Goal: Task Accomplishment & Management: Manage account settings

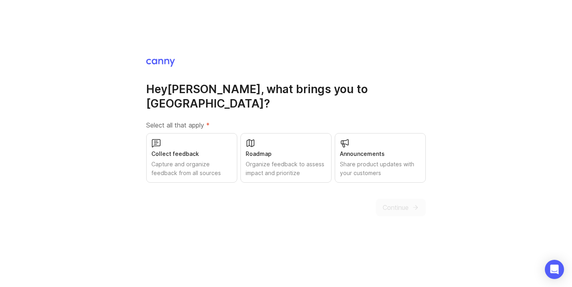
click at [209, 160] on div "Capture and organize feedback from all sources" at bounding box center [191, 169] width 81 height 18
click at [281, 152] on div "Roadmap Organize feedback to assess impact and prioritize" at bounding box center [286, 158] width 91 height 50
click at [376, 160] on div "Share product updates with your customers" at bounding box center [380, 169] width 81 height 18
click at [392, 203] on span "Continue" at bounding box center [396, 208] width 26 height 10
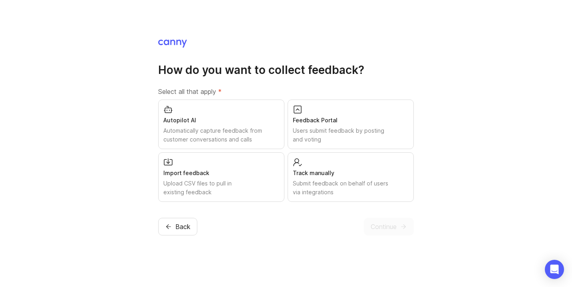
click at [329, 130] on div "Users submit feedback by posting and voting" at bounding box center [351, 135] width 116 height 18
click at [338, 178] on div "Track manually Submit feedback on behalf of users via integrations" at bounding box center [351, 177] width 126 height 50
click at [385, 226] on span "Continue" at bounding box center [384, 227] width 26 height 10
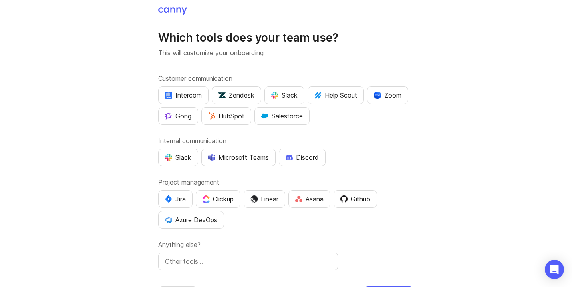
click at [392, 94] on div "Zoom" at bounding box center [388, 95] width 28 height 10
click at [284, 94] on div "Slack" at bounding box center [284, 95] width 26 height 10
click at [289, 94] on div "Slack" at bounding box center [284, 95] width 26 height 10
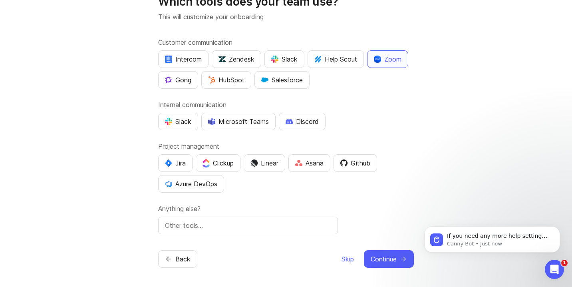
click at [380, 261] on span "Continue" at bounding box center [384, 259] width 26 height 10
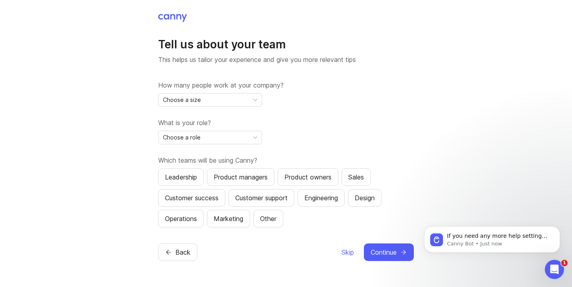
click at [235, 98] on div "Choose a size" at bounding box center [204, 100] width 90 height 13
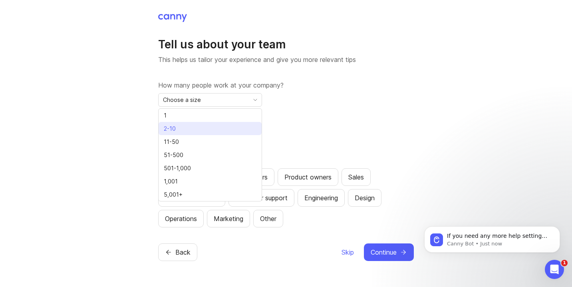
click at [203, 124] on li "2-10" at bounding box center [210, 128] width 103 height 13
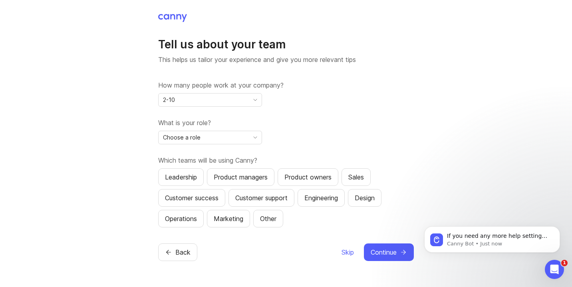
click at [211, 137] on div "Choose a role" at bounding box center [204, 137] width 90 height 13
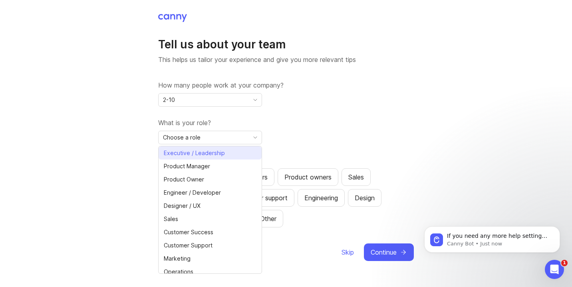
click at [209, 153] on span "Executive / Leadership" at bounding box center [194, 153] width 61 height 9
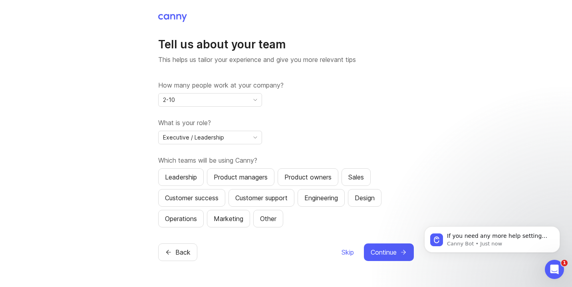
click at [179, 174] on div "Leadership" at bounding box center [181, 177] width 32 height 10
click at [273, 198] on div "Customer support" at bounding box center [261, 198] width 52 height 10
click at [269, 219] on div "Other" at bounding box center [268, 219] width 16 height 10
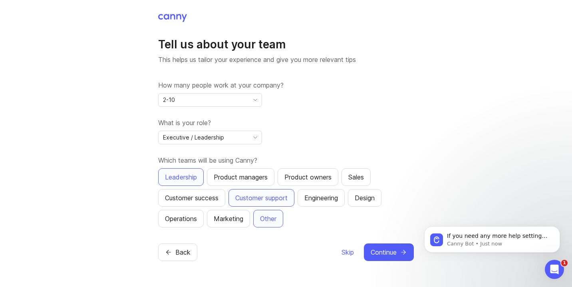
click at [385, 254] on span "Continue" at bounding box center [384, 252] width 26 height 10
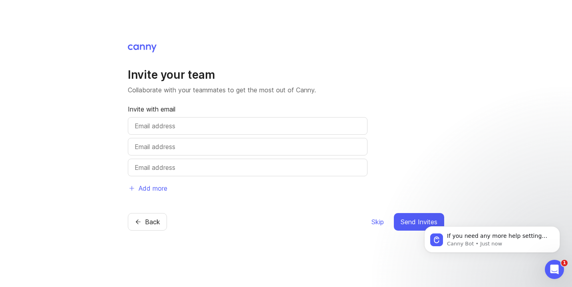
click at [167, 124] on input "text" at bounding box center [248, 126] width 226 height 10
type input "wayne@productivityhub.tech"
click at [411, 223] on span "Send Invites" at bounding box center [419, 222] width 37 height 10
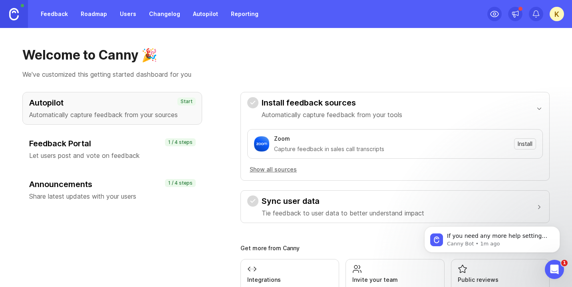
click at [527, 143] on span "Install" at bounding box center [525, 144] width 15 height 8
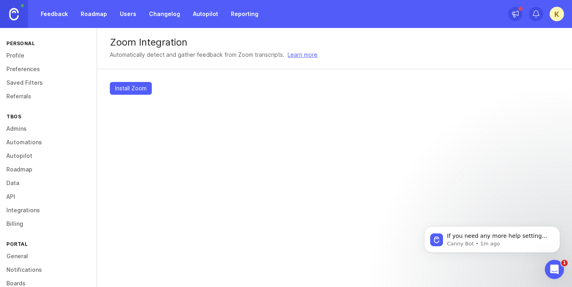
click at [139, 88] on span "Install Zoom" at bounding box center [131, 88] width 32 height 8
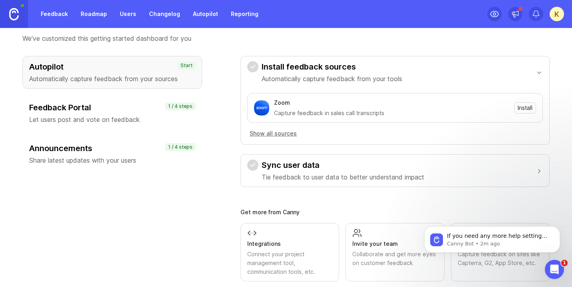
scroll to position [37, 0]
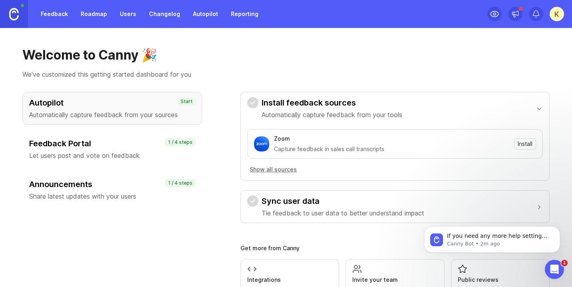
click at [140, 149] on div "Feedback Portal Let users post and vote on feedback" at bounding box center [112, 149] width 166 height 22
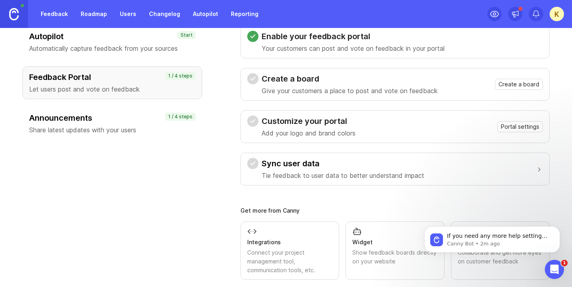
scroll to position [68, 0]
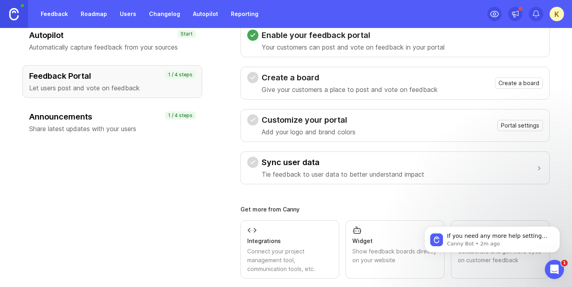
click at [516, 84] on span "Create a board" at bounding box center [519, 83] width 41 height 8
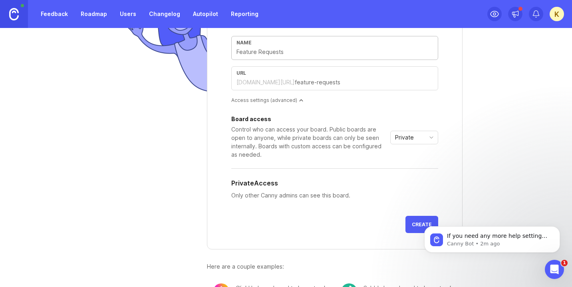
scroll to position [112, 0]
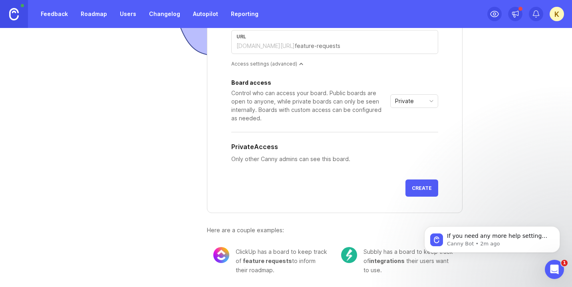
click at [420, 187] on span "Create" at bounding box center [422, 188] width 20 height 6
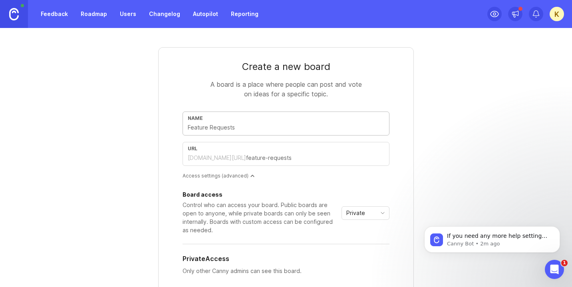
type input "B"
type input "b"
type input "BU"
type input "bu"
type input "BUG"
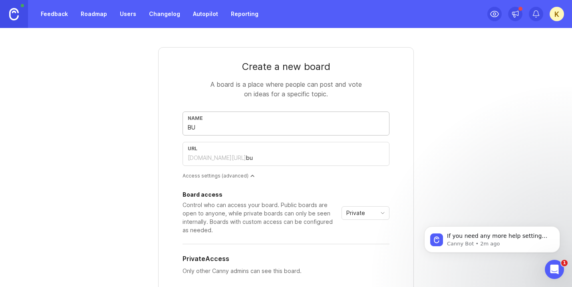
type input "bug"
type input "BUG R"
type input "bug-r"
type input "BUG RE"
type input "bug-re"
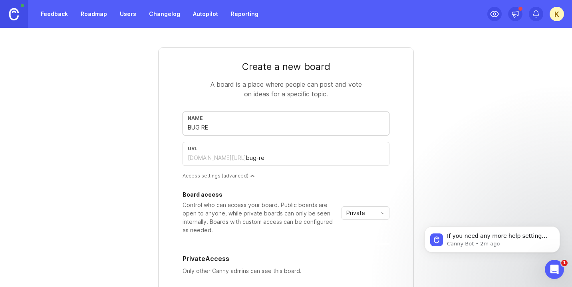
type input "BUG REP"
type input "bug-rep"
type input "BUG REPO"
type input "bug-repo"
type input "BUG REPOR"
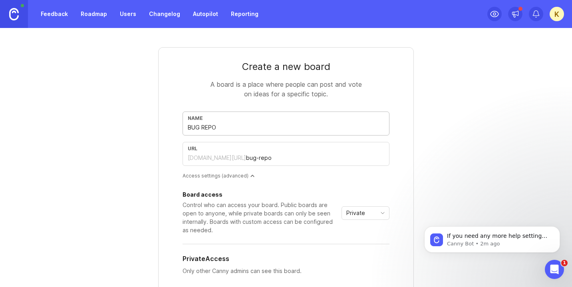
type input "bug-repor"
type input "BUG REPORT"
type input "bug-report"
type input "BUG REPORTS"
type input "bug-reports"
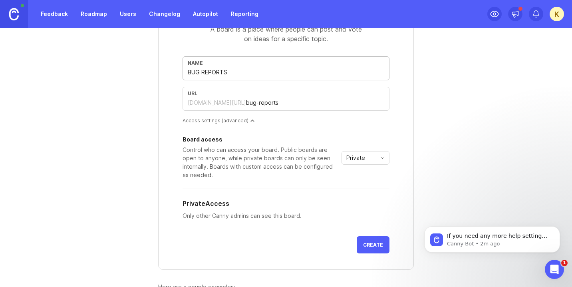
scroll to position [56, 0]
type input "BUG REPORTS"
click at [367, 245] on span "Create" at bounding box center [373, 244] width 20 height 6
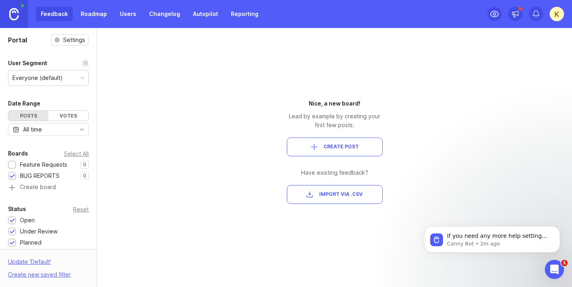
click at [61, 164] on div "Feature Requests" at bounding box center [43, 164] width 47 height 9
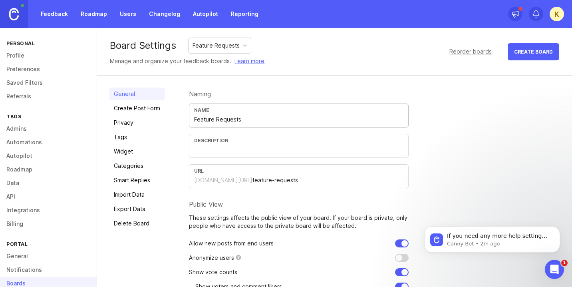
drag, startPoint x: 244, startPoint y: 120, endPoint x: 172, endPoint y: 118, distance: 72.0
click at [172, 118] on div "General Create Post Form Privacy Tags Widget Categories Smart Replies Import Da…" at bounding box center [334, 215] width 475 height 279
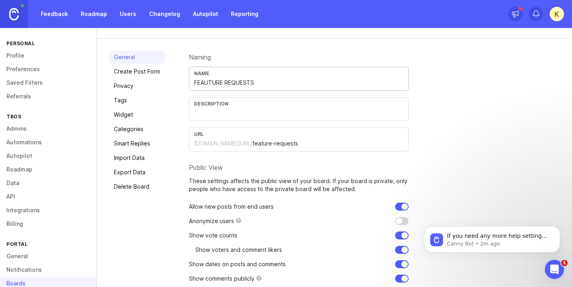
scroll to position [68, 0]
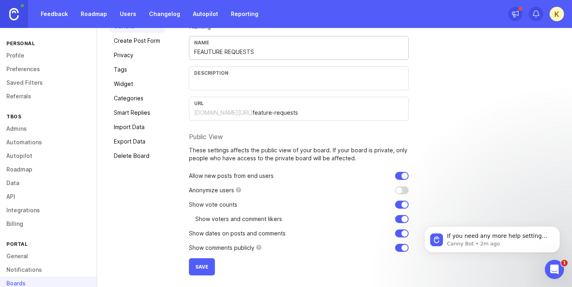
type input "FEAUTURE REQUESTS"
click at [197, 272] on button "Save" at bounding box center [202, 266] width 26 height 17
click at [51, 14] on link "Feedback" at bounding box center [54, 14] width 37 height 14
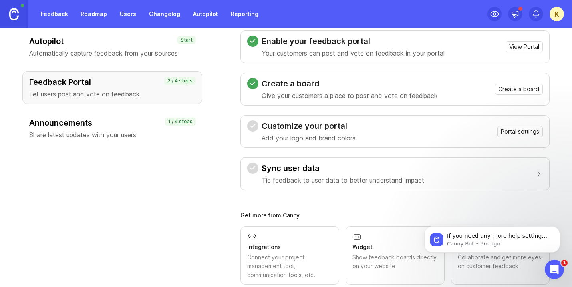
scroll to position [65, 0]
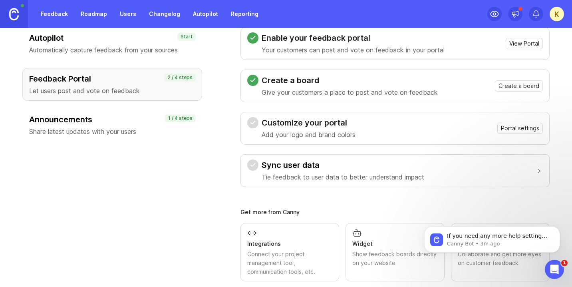
click at [519, 129] on span "Portal settings" at bounding box center [520, 128] width 38 height 8
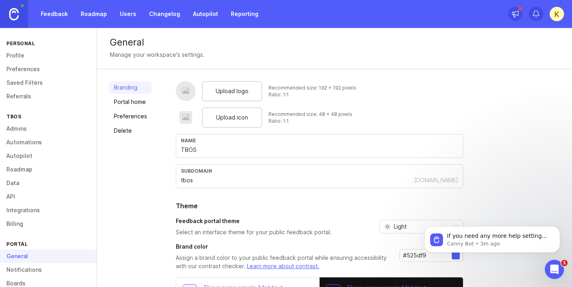
click at [231, 92] on span "Upload logo" at bounding box center [232, 91] width 33 height 9
click at [533, 135] on div "Upload logo Recommended size: 192 x 192 pixels Ratio: 1:1 Upload icon Recommend…" at bounding box center [368, 214] width 384 height 266
click at [229, 90] on span "Upload logo" at bounding box center [232, 91] width 33 height 9
click at [221, 118] on span "Upload icon" at bounding box center [232, 117] width 32 height 9
click at [555, 12] on div "K" at bounding box center [557, 14] width 14 height 14
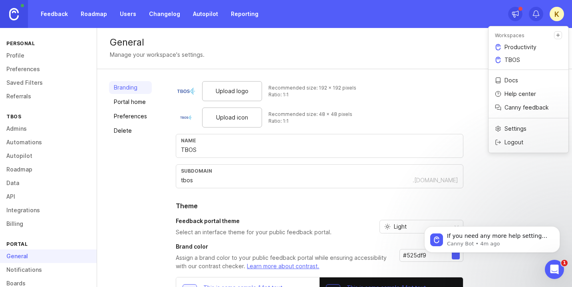
click at [525, 47] on p "Productivity" at bounding box center [521, 47] width 32 height 8
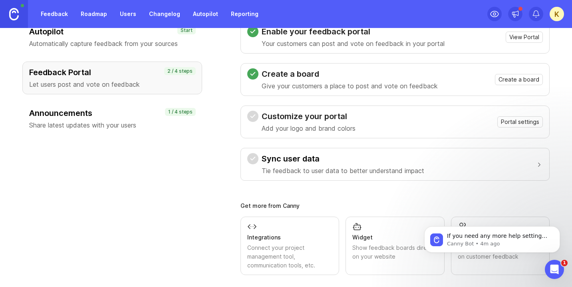
scroll to position [78, 0]
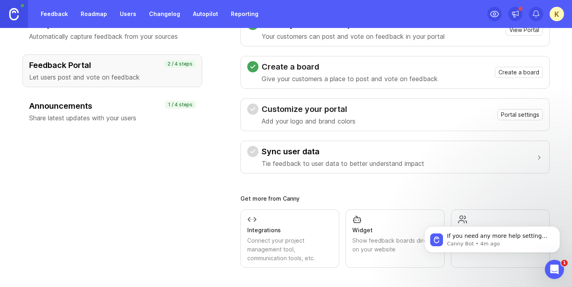
click at [515, 116] on span "Portal settings" at bounding box center [520, 115] width 38 height 8
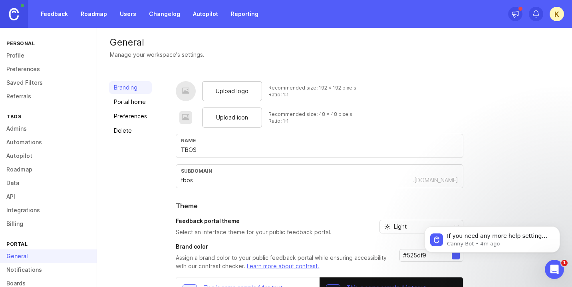
click at [217, 91] on span "Upload logo" at bounding box center [232, 91] width 33 height 9
click at [226, 121] on span "Upload icon" at bounding box center [232, 117] width 32 height 9
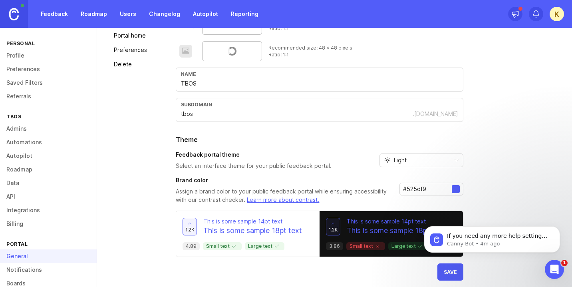
scroll to position [72, 0]
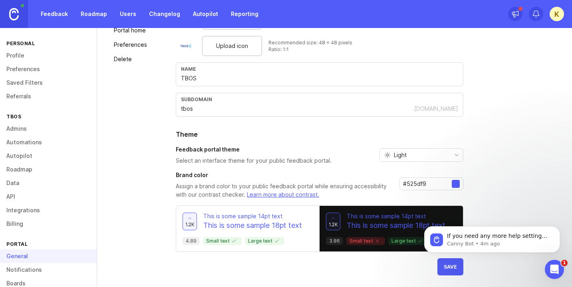
click at [443, 267] on button "Save" at bounding box center [451, 266] width 26 height 17
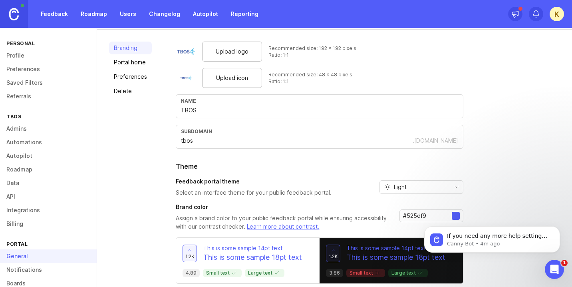
scroll to position [0, 0]
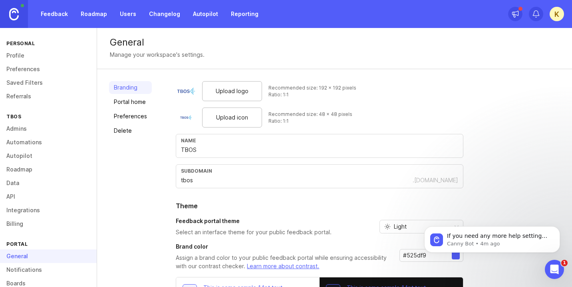
click at [23, 257] on div "General" at bounding box center [48, 256] width 97 height 14
click at [134, 103] on link "Portal home" at bounding box center [130, 102] width 43 height 13
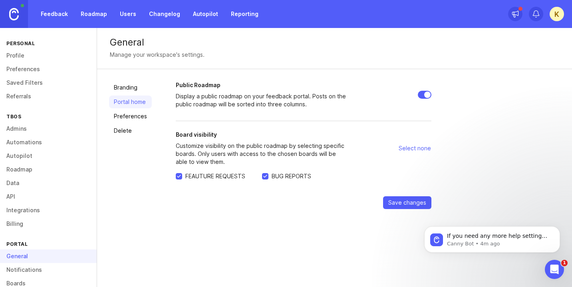
click at [558, 13] on div "K" at bounding box center [557, 14] width 14 height 14
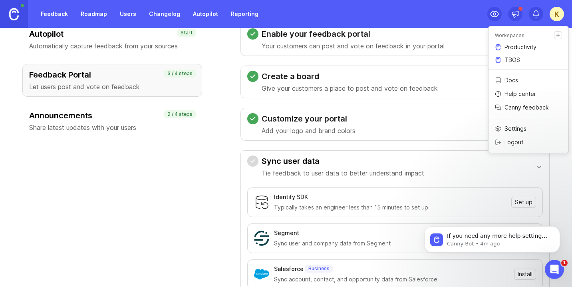
scroll to position [66, 0]
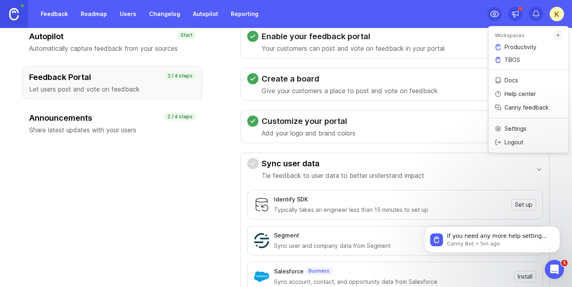
click at [126, 120] on h3 "Announcements" at bounding box center [112, 117] width 166 height 11
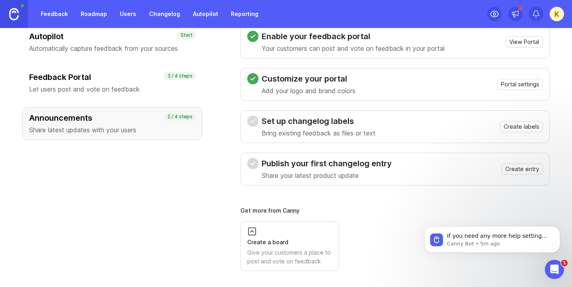
scroll to position [0, 0]
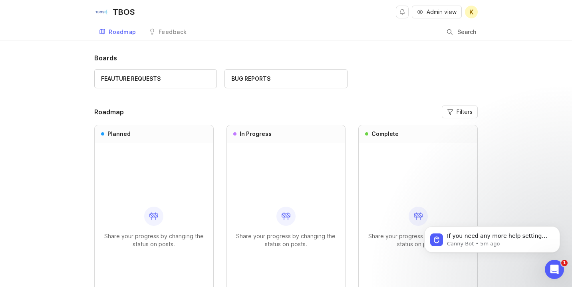
click at [67, 73] on div "Boards FEAUTURE REQUESTS BUG REPORTS Roadmap Filters Planned Share your progres…" at bounding box center [286, 202] width 572 height 298
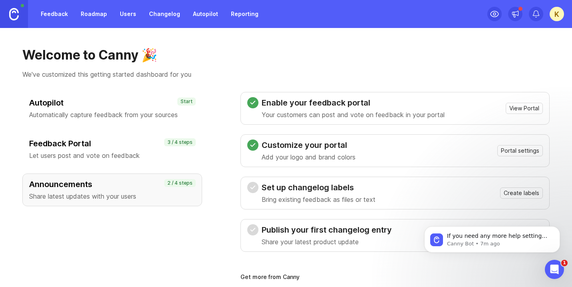
click at [58, 13] on link "Feedback" at bounding box center [54, 14] width 37 height 14
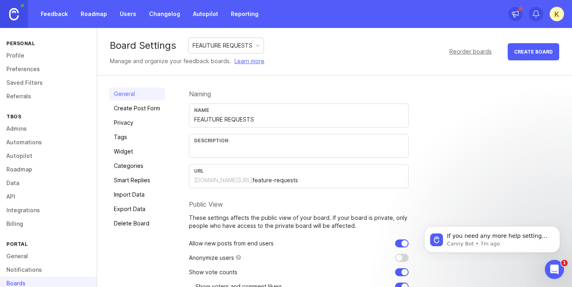
click at [209, 121] on input "FEAUTURE REQUESTS" at bounding box center [298, 119] width 209 height 9
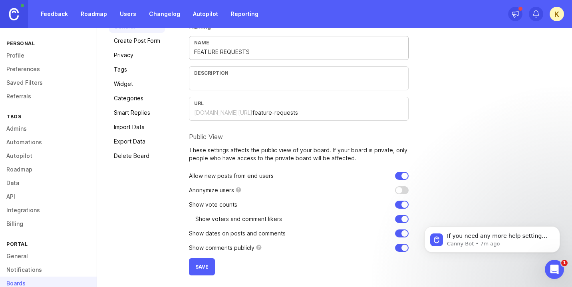
type input "FEATURE REQUESTS"
click at [195, 264] on span "Save" at bounding box center [201, 267] width 13 height 6
